Goal: Task Accomplishment & Management: Complete application form

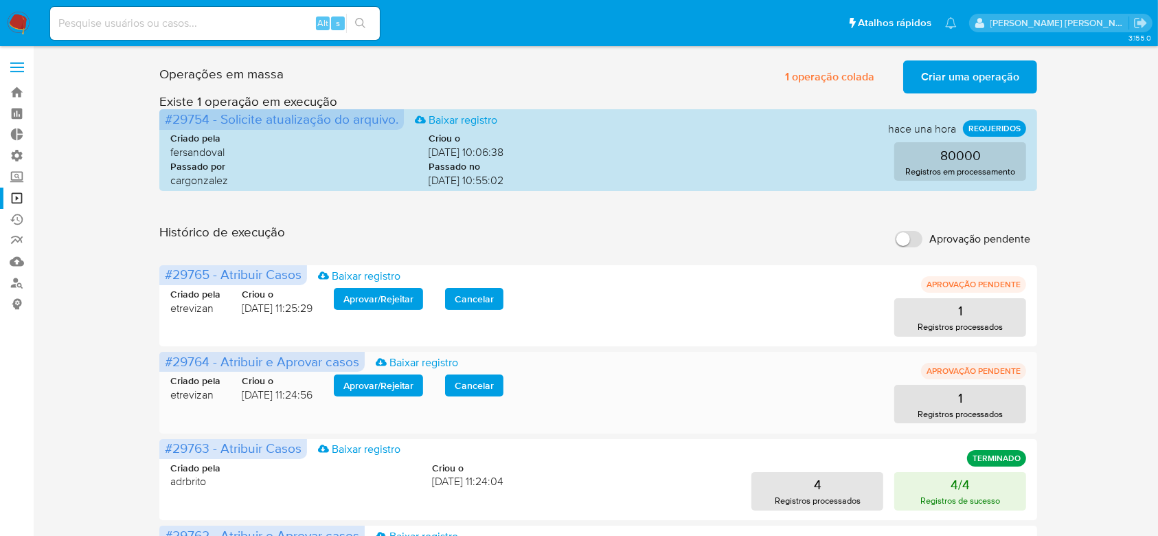
click at [377, 392] on span "Aprovar / Rejeitar" at bounding box center [379, 385] width 70 height 19
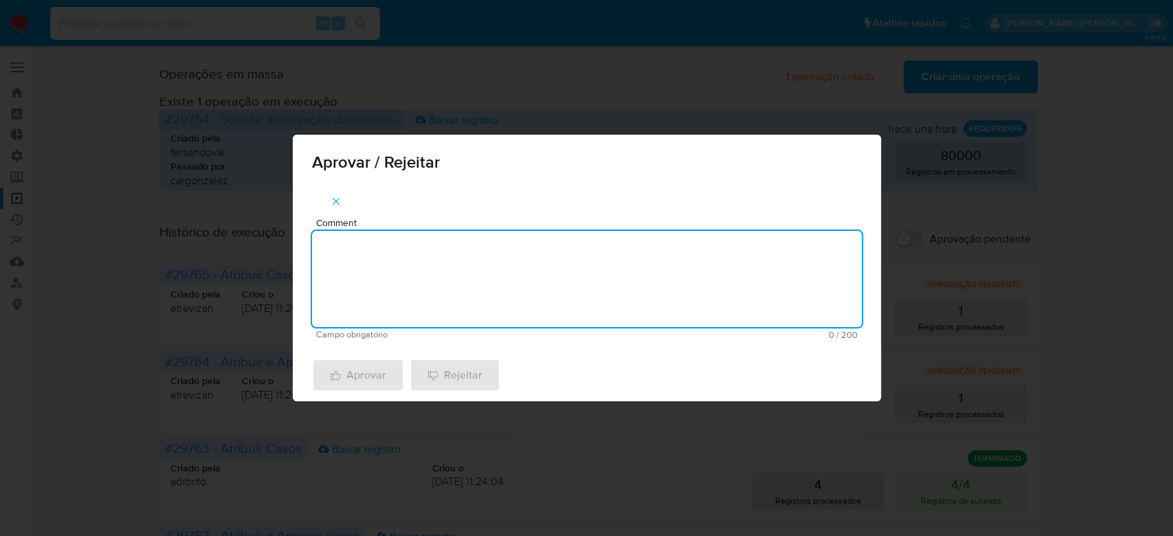
click at [449, 262] on textarea "Comment" at bounding box center [587, 279] width 550 height 96
drag, startPoint x: 427, startPoint y: 256, endPoint x: 231, endPoint y: 253, distance: 196.5
click at [231, 253] on div "Aprovar / Rejeitar Comment Para tratamento. Campo obrigatório 16 / 200 184 cara…" at bounding box center [586, 268] width 1173 height 536
click at [422, 267] on textarea "Para tratamento." at bounding box center [587, 279] width 550 height 96
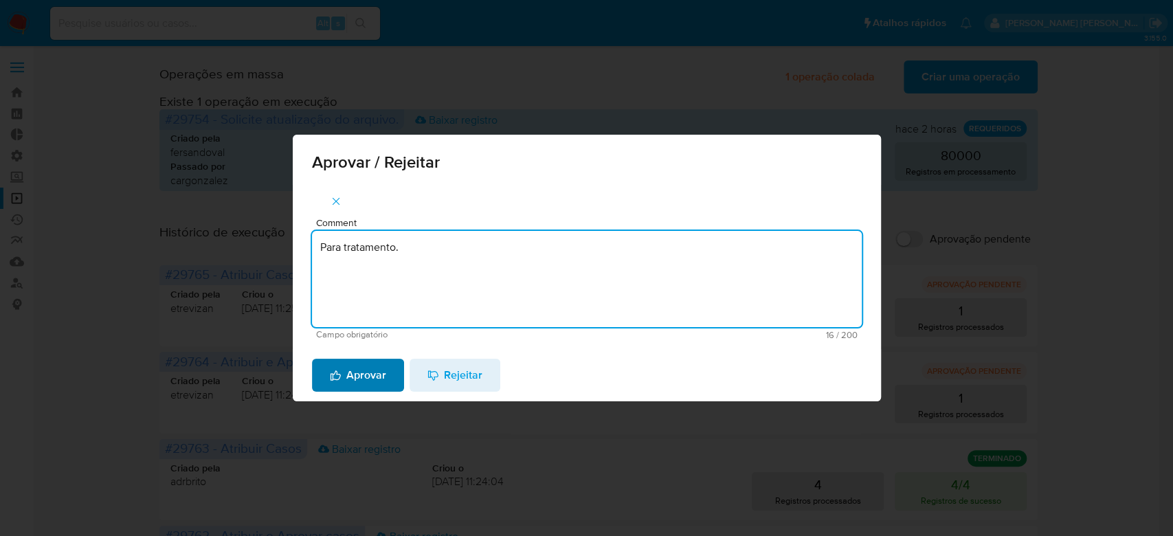
type textarea "Para tratamento."
click at [374, 372] on span "Aprovar" at bounding box center [358, 375] width 56 height 30
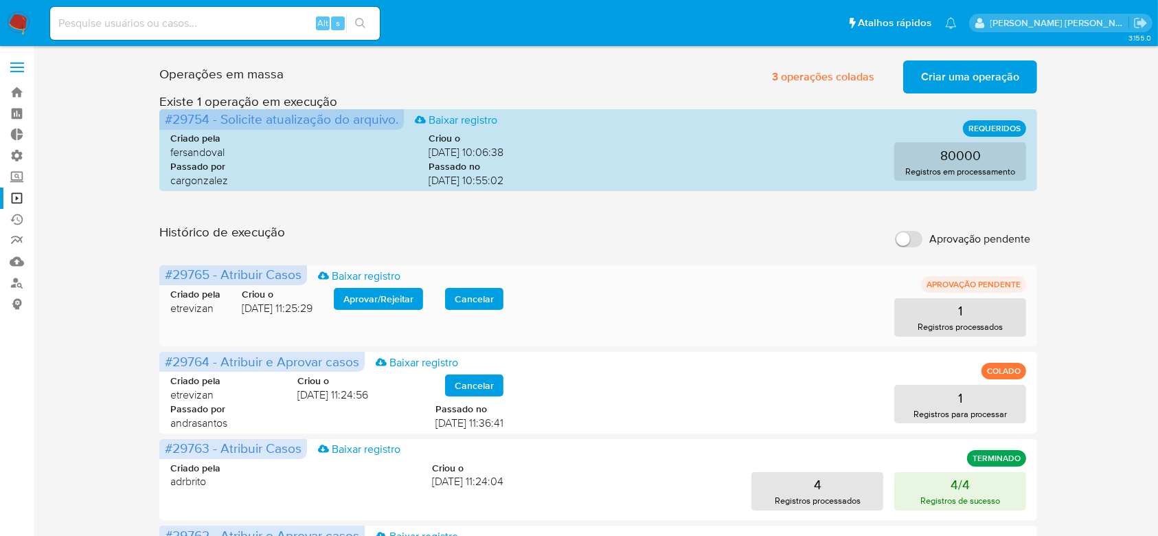
click at [399, 298] on span "Aprovar / Rejeitar" at bounding box center [379, 298] width 70 height 19
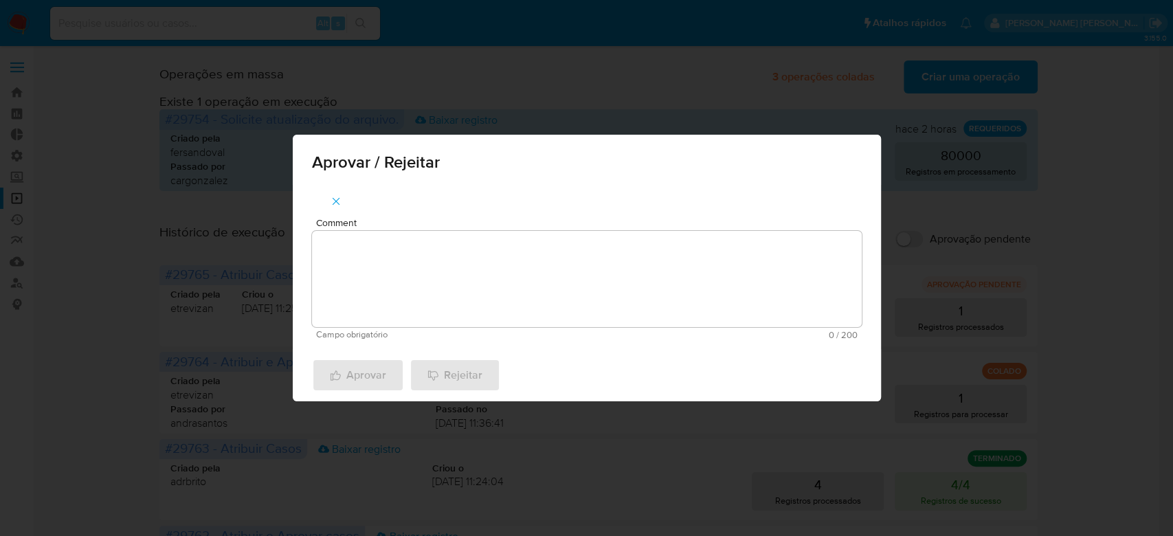
click at [399, 262] on textarea "Comment" at bounding box center [587, 279] width 550 height 96
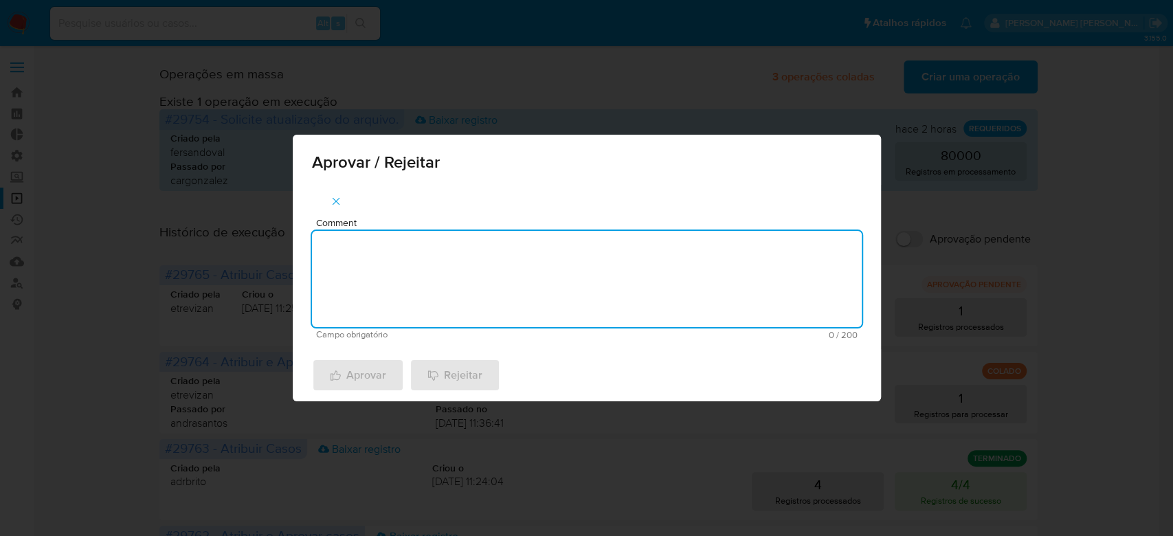
paste textarea "Para tratamento."
type textarea "Para tratamento."
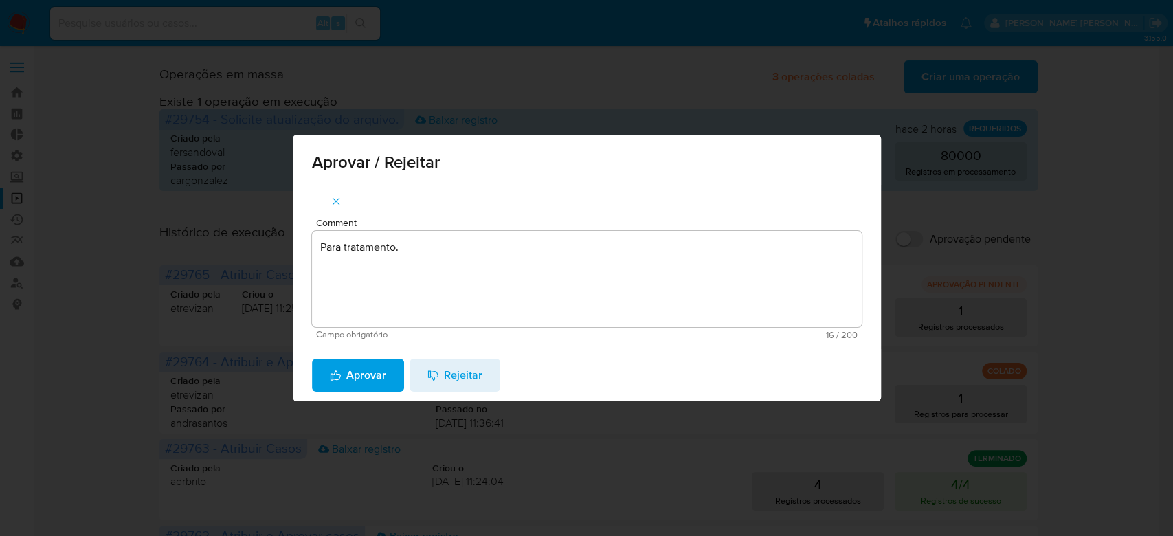
click at [368, 388] on span "Aprovar" at bounding box center [358, 375] width 56 height 30
